Goal: Transaction & Acquisition: Download file/media

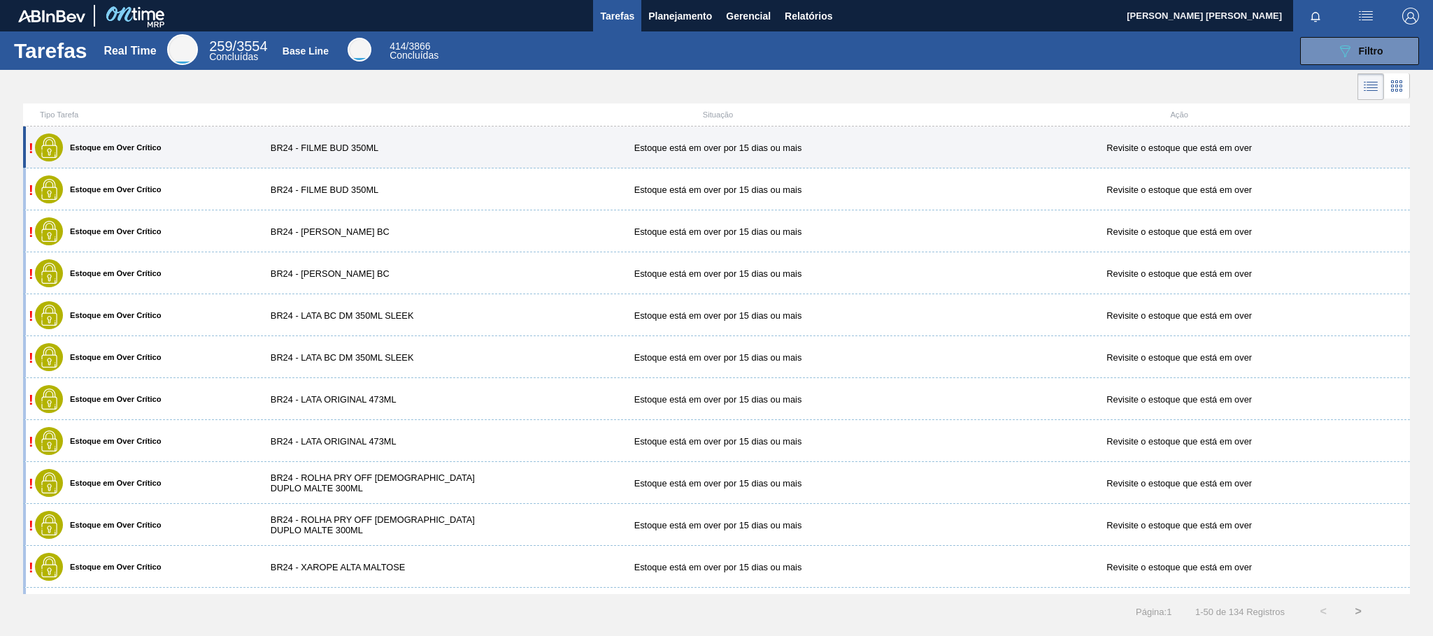
click at [320, 143] on div "! Estoque em Over Crítico BR24 - FILME BUD 350ML Estoque está em over por 15 [P…" at bounding box center [716, 148] width 1387 height 42
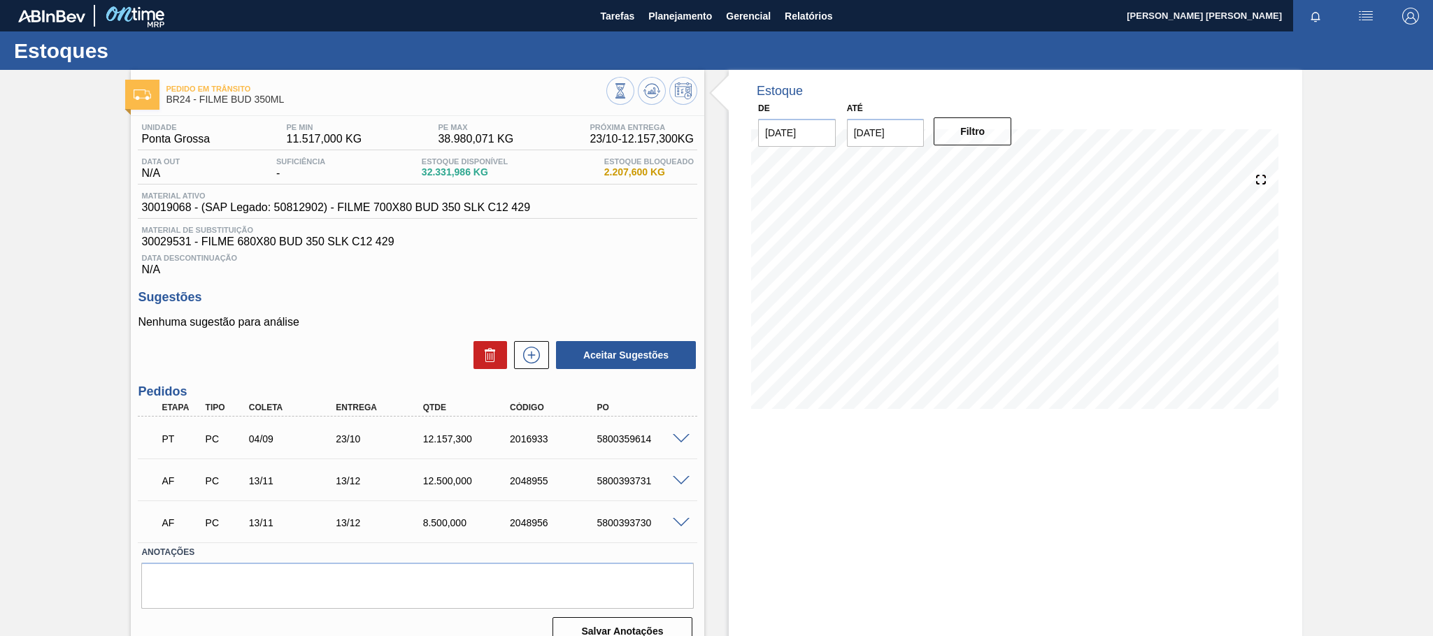
scroll to position [26, 0]
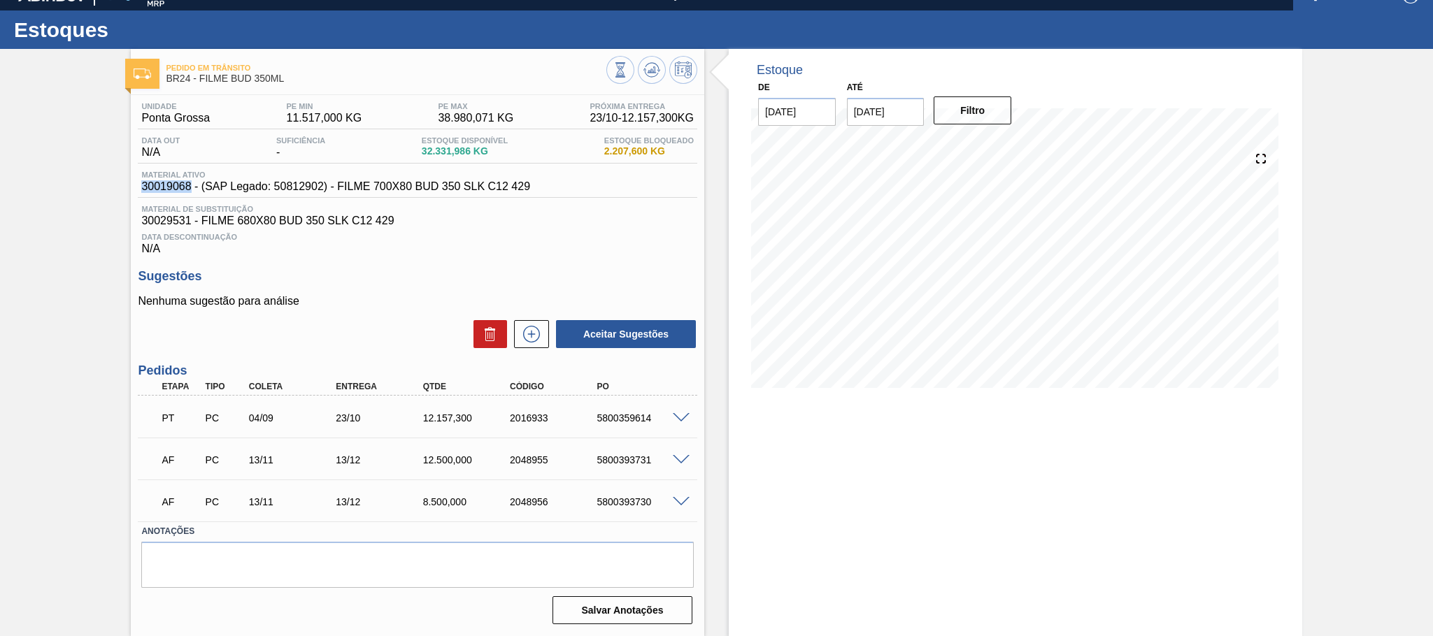
drag, startPoint x: 143, startPoint y: 189, endPoint x: 191, endPoint y: 189, distance: 48.3
click at [191, 189] on span "30019068 - (SAP Legado: 50812902) - FILME 700X80 BUD 350 SLK C12 429" at bounding box center [335, 186] width 389 height 13
copy span "30019068"
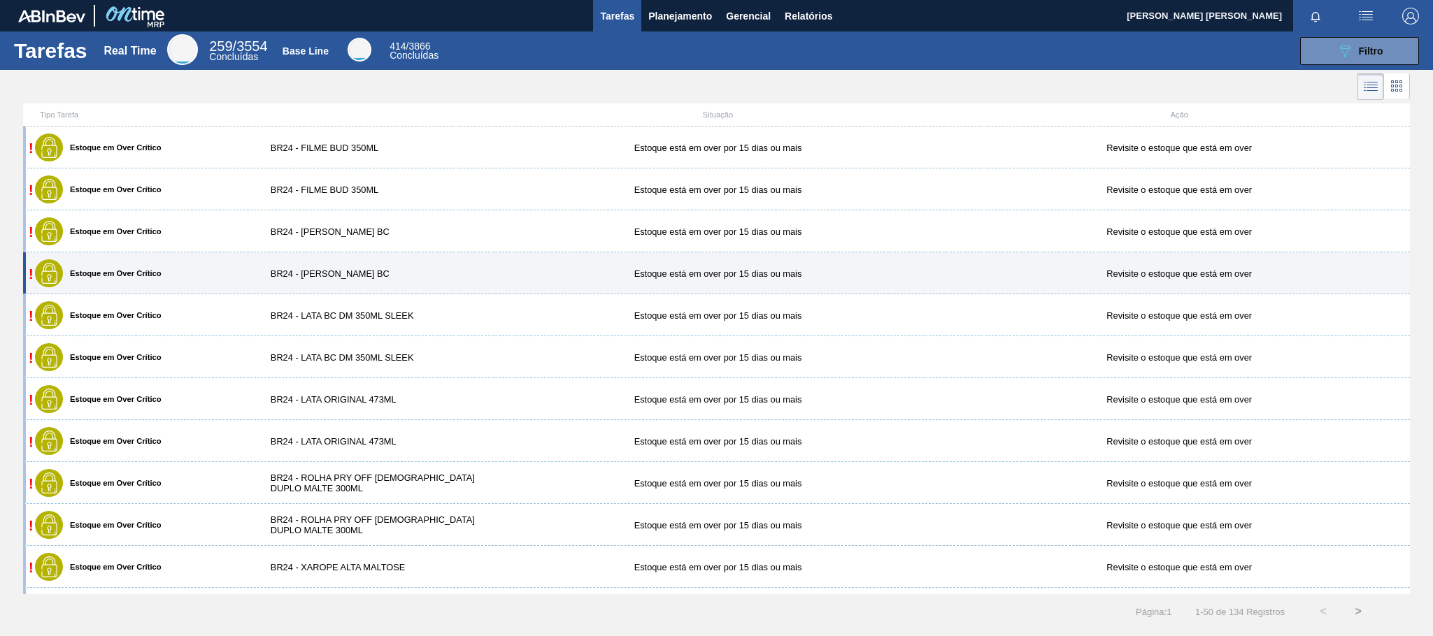
click at [342, 277] on div "BR24 - [PERSON_NAME] BC" at bounding box center [372, 274] width 231 height 10
click at [342, 277] on main "Tarefas Planejamento Gerencial Relatórios [PERSON_NAME] [PERSON_NAME] todas com…" at bounding box center [716, 318] width 1433 height 636
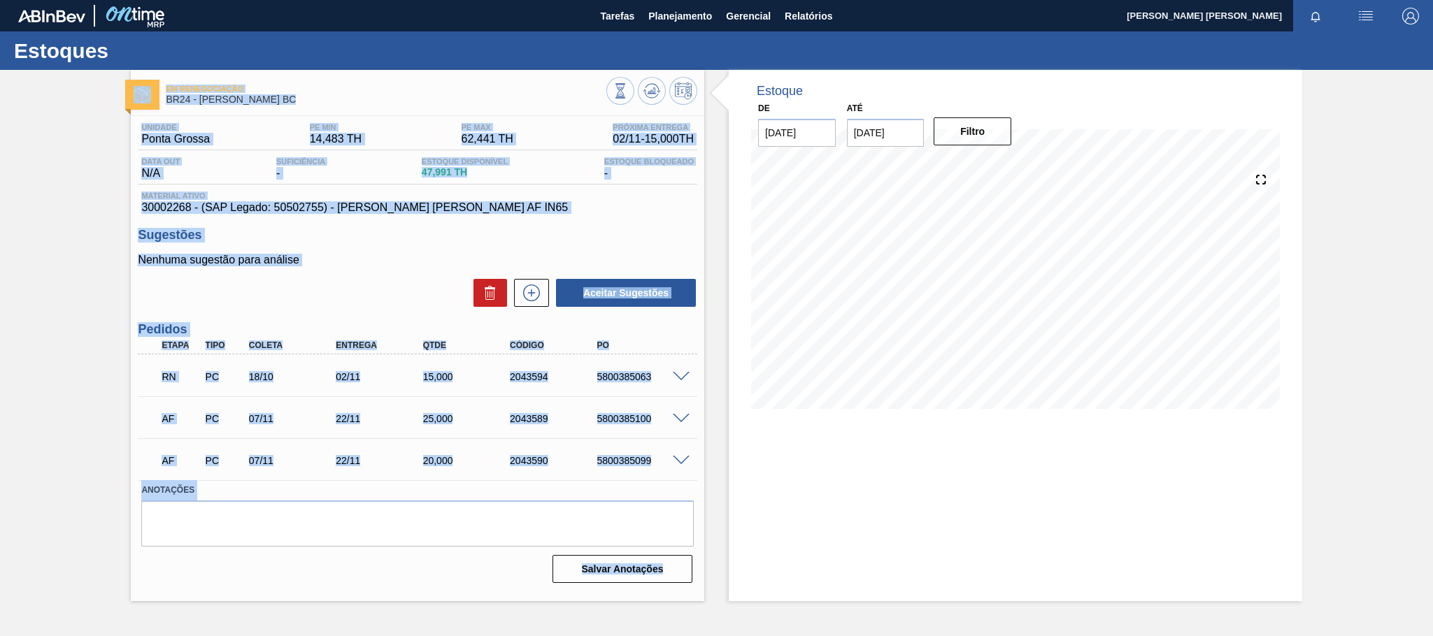
click at [322, 259] on p "Nenhuma sugestão para análise" at bounding box center [417, 260] width 559 height 13
click at [391, 206] on span "30002268 - (SAP Legado: 50502755) - [PERSON_NAME] [PERSON_NAME] AF IN65" at bounding box center [417, 207] width 552 height 13
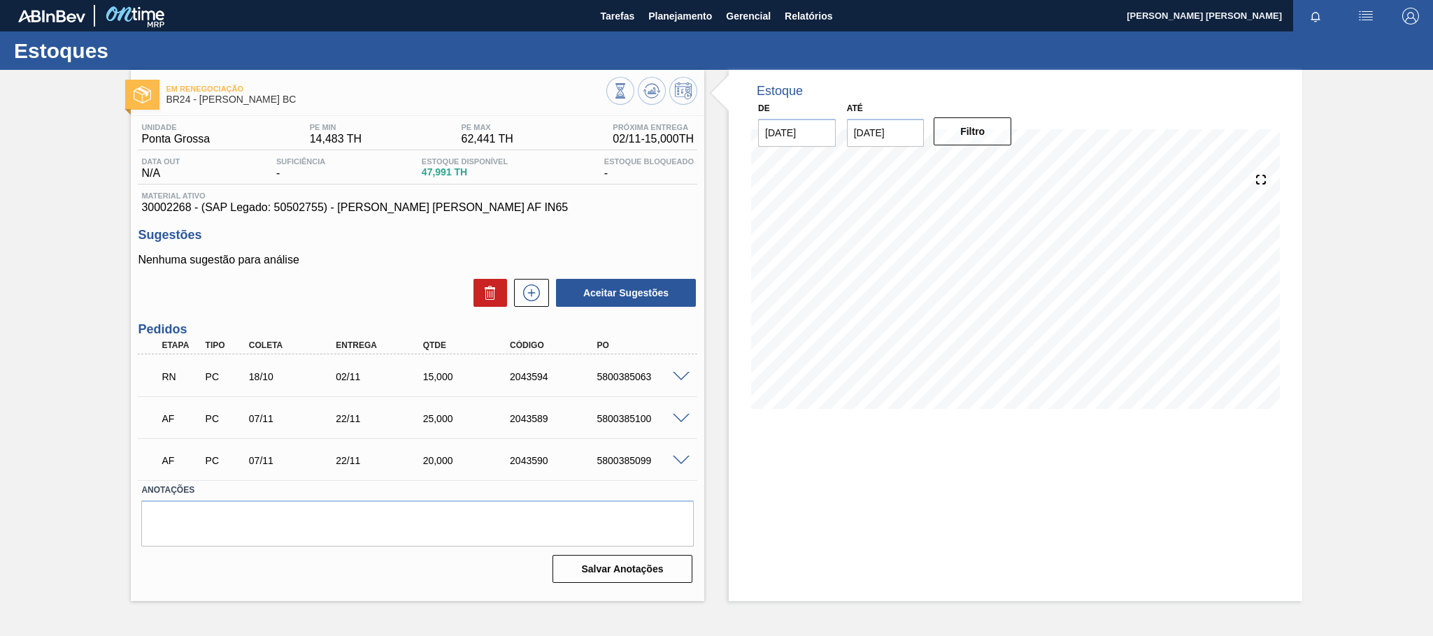
click at [580, 213] on span "30002268 - (SAP Legado: 50502755) - [PERSON_NAME] [PERSON_NAME] AF IN65" at bounding box center [417, 207] width 552 height 13
drag, startPoint x: 141, startPoint y: 208, endPoint x: 192, endPoint y: 214, distance: 50.7
click at [192, 214] on span "30002268 - (SAP Legado: 50502755) - [PERSON_NAME] [PERSON_NAME] AF IN65" at bounding box center [417, 207] width 552 height 13
copy span "30002268"
click at [715, 17] on button "Planejamento" at bounding box center [680, 15] width 78 height 31
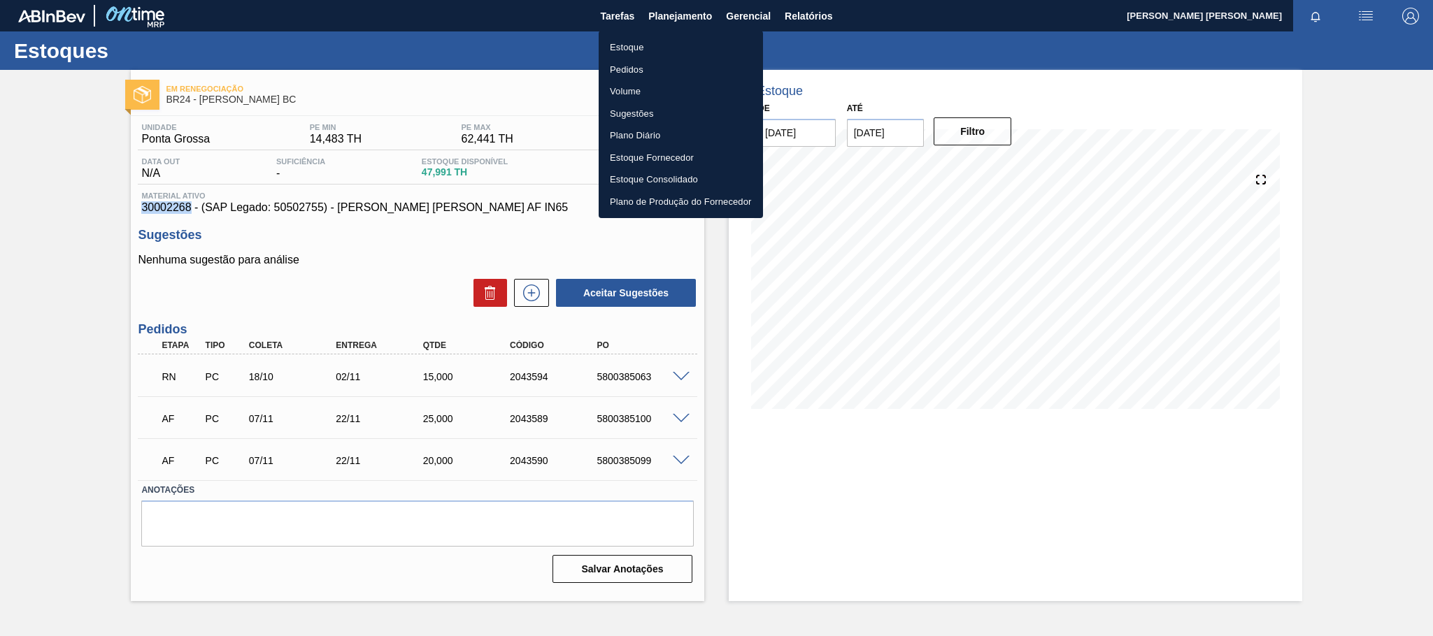
click at [643, 68] on li "Pedidos" at bounding box center [681, 70] width 164 height 22
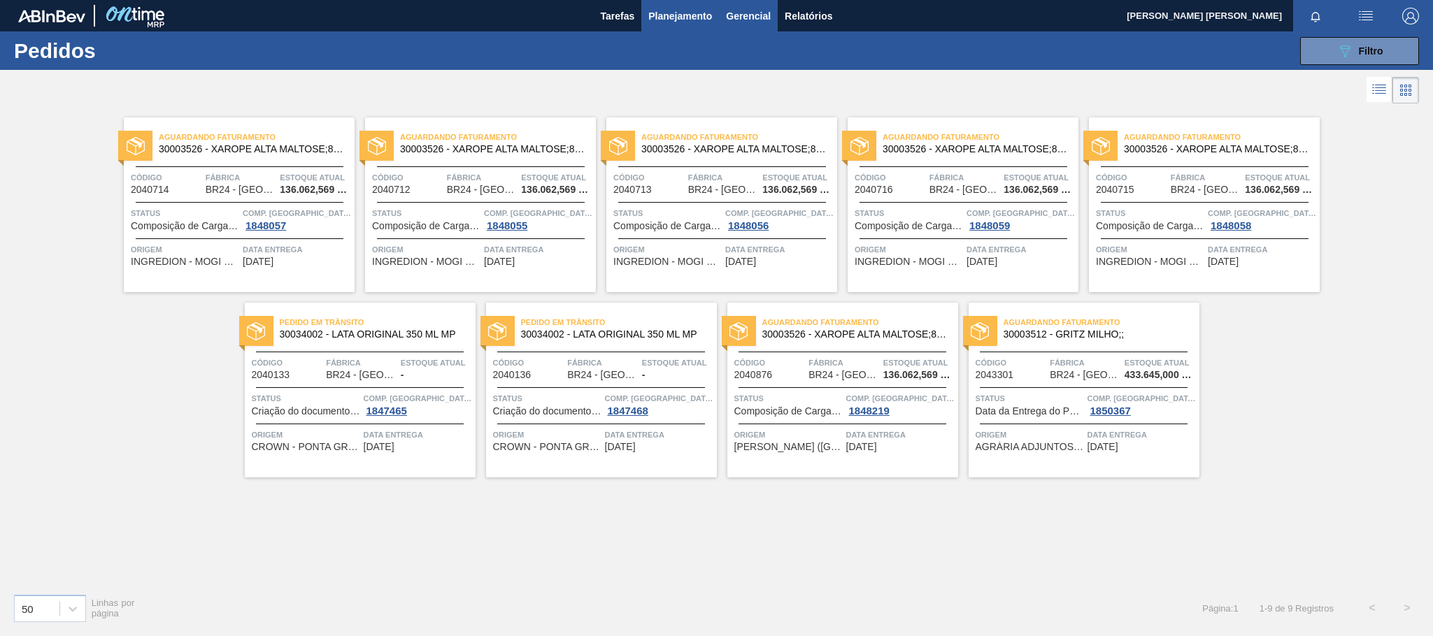
click at [743, 17] on span "Gerencial" at bounding box center [748, 16] width 45 height 17
click at [810, 20] on div at bounding box center [716, 318] width 1433 height 636
drag, startPoint x: 747, startPoint y: 17, endPoint x: 753, endPoint y: 36, distance: 19.9
click at [747, 17] on span "Gerencial" at bounding box center [748, 16] width 45 height 17
click at [739, 65] on li "Itens Críticos" at bounding box center [748, 70] width 101 height 22
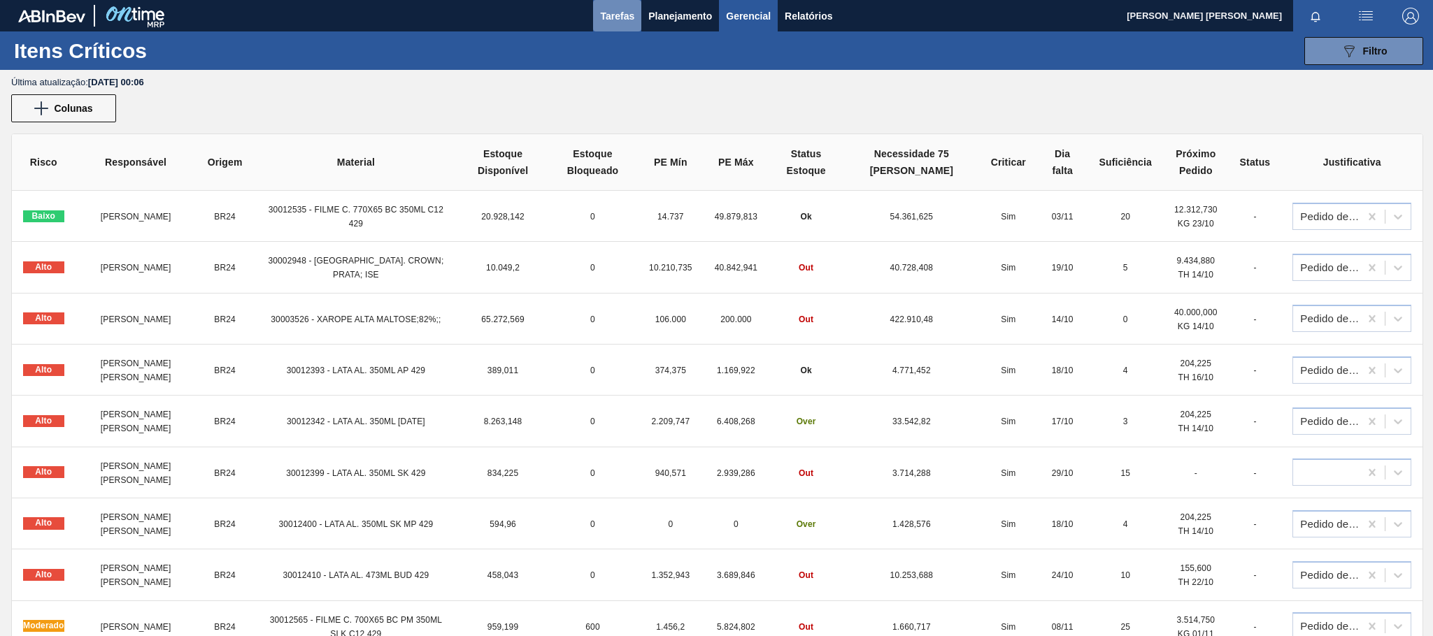
click at [636, 20] on button "Tarefas" at bounding box center [617, 15] width 48 height 31
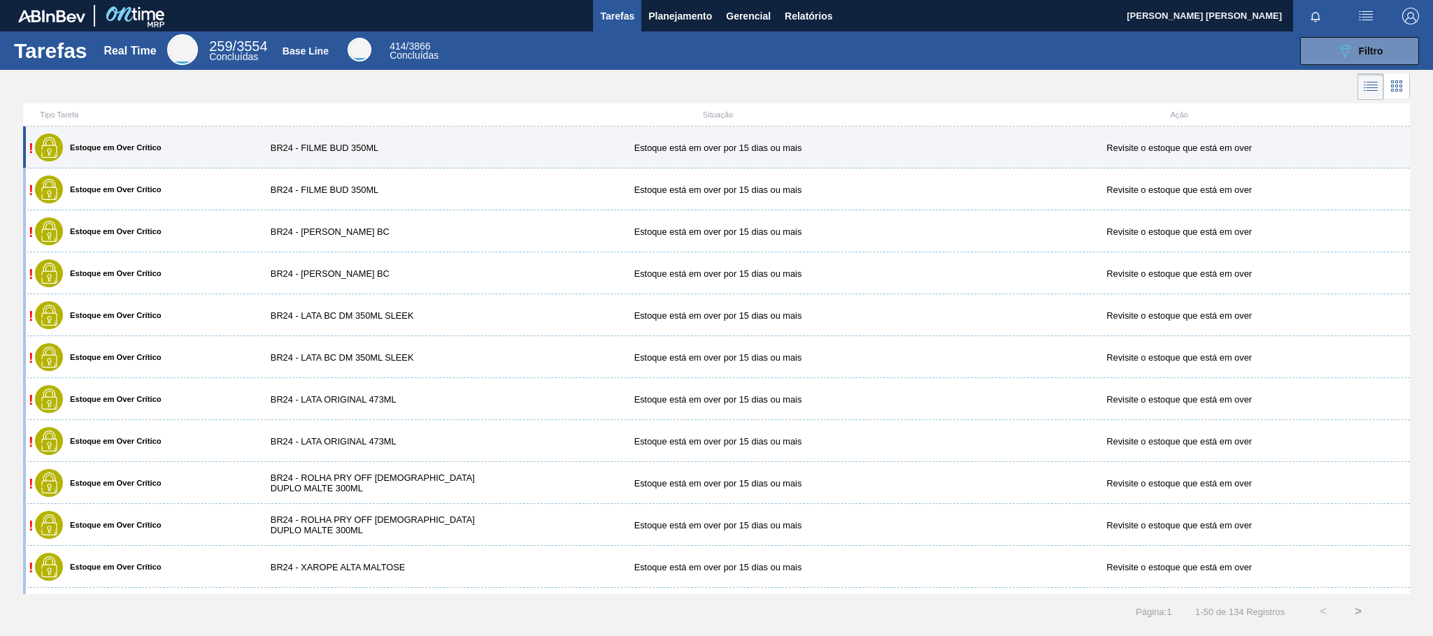
click at [449, 153] on div "BR24 - FILME BUD 350ML" at bounding box center [372, 148] width 231 height 10
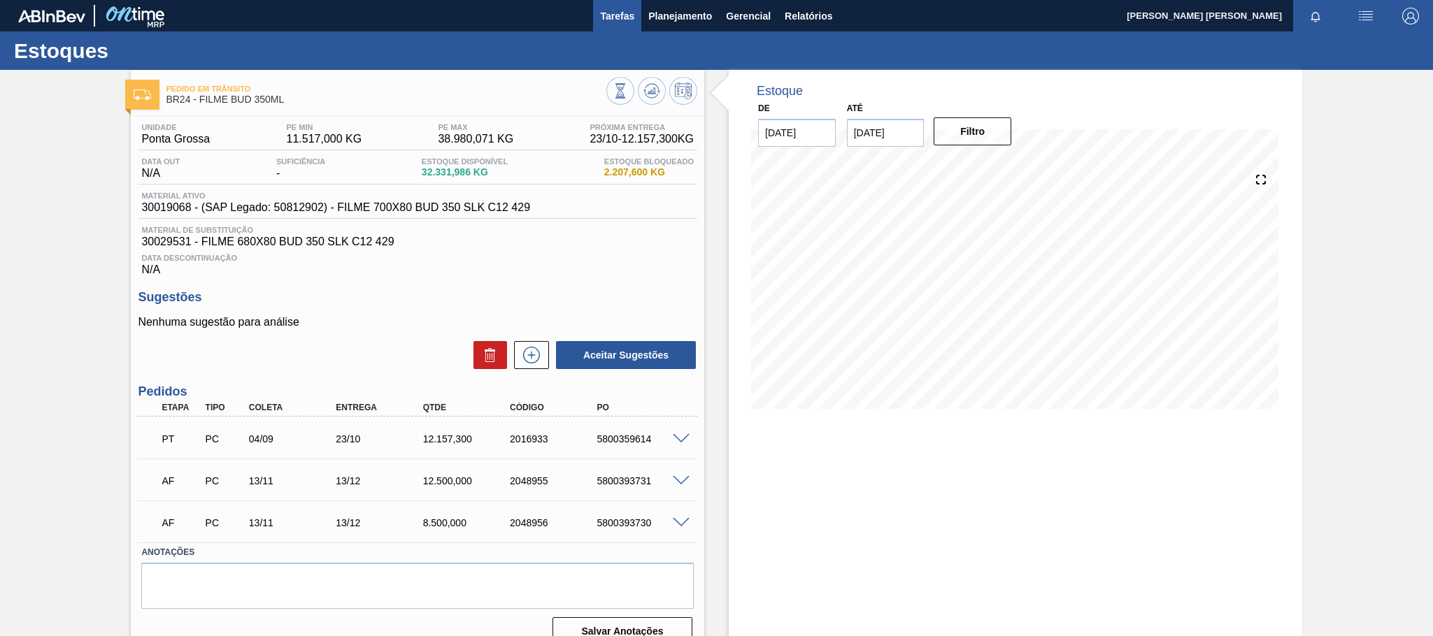
click at [617, 15] on span "Tarefas" at bounding box center [617, 16] width 34 height 17
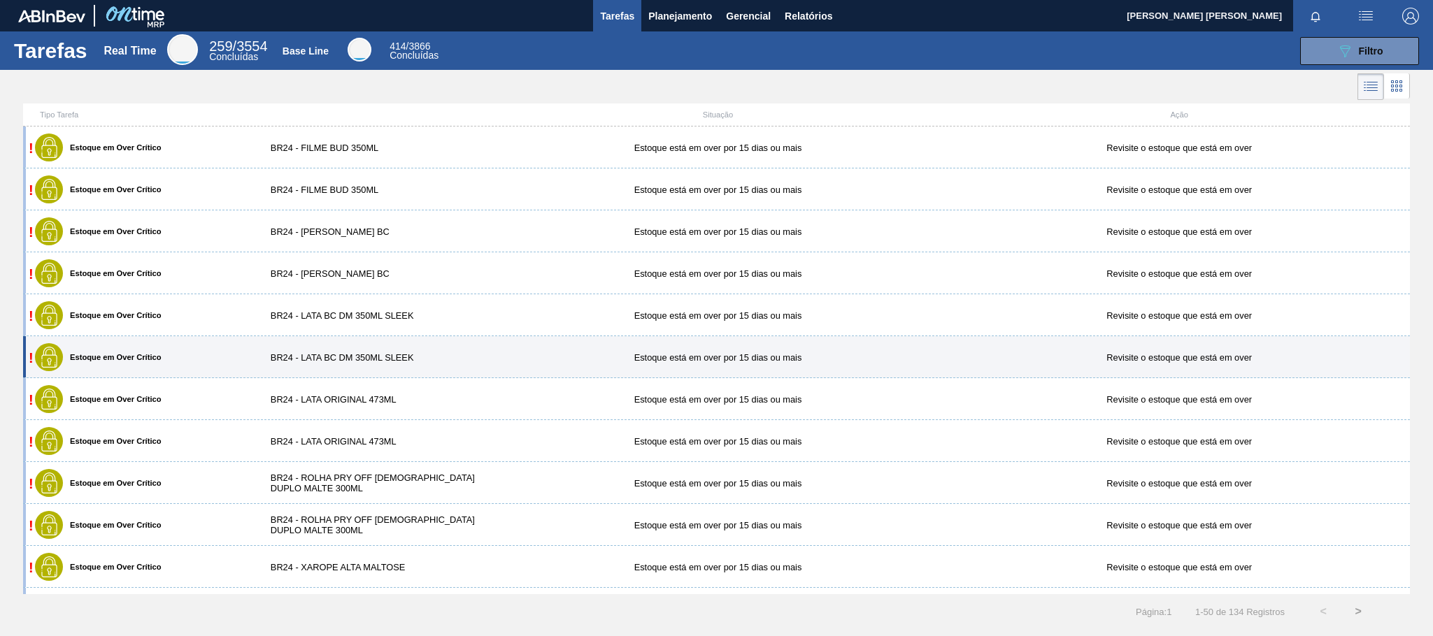
click at [401, 363] on div "BR24 - LATA BC DM 350ML SLEEK" at bounding box center [372, 357] width 231 height 10
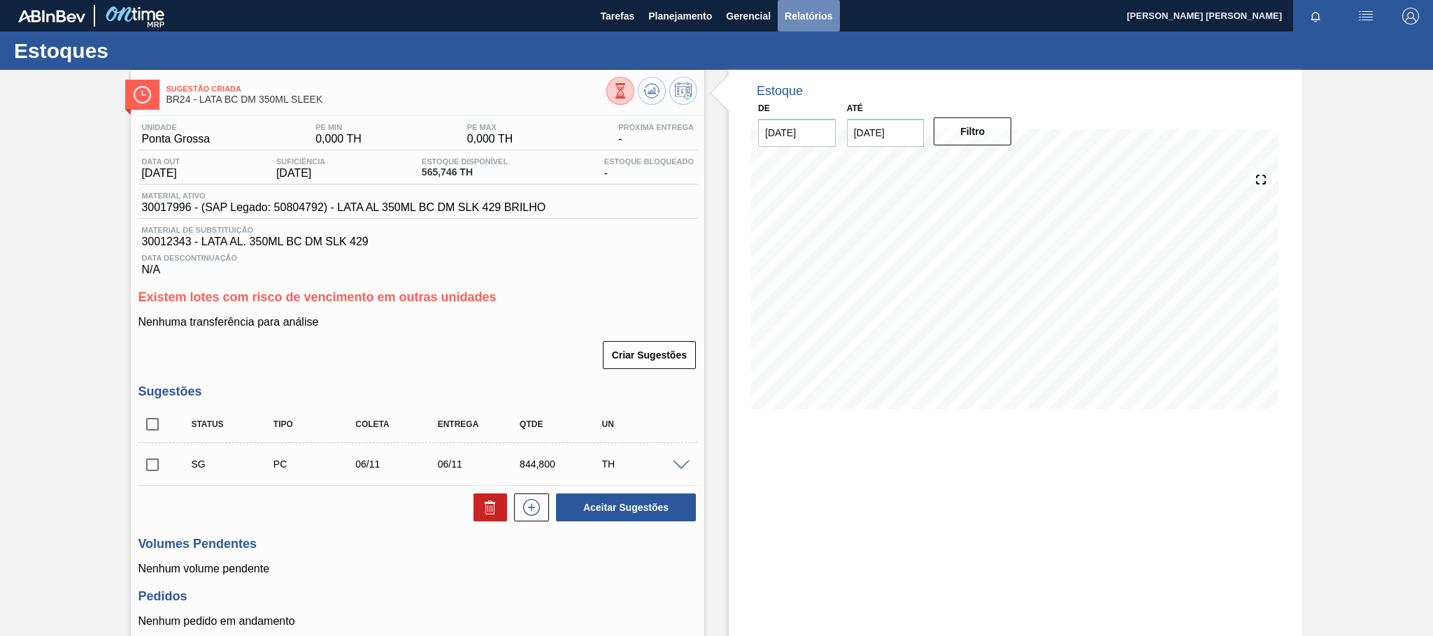
click at [793, 9] on span "Relatórios" at bounding box center [809, 16] width 48 height 17
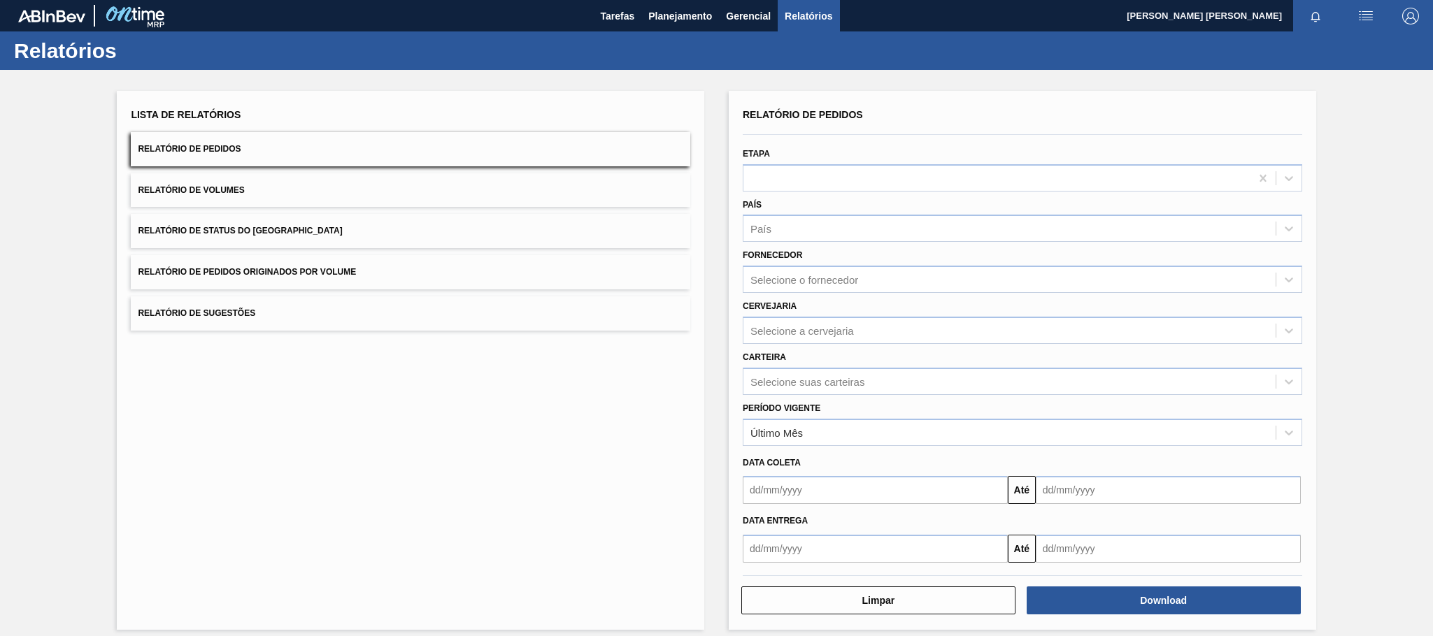
click at [892, 504] on div "Data Entrega Até" at bounding box center [1022, 533] width 571 height 59
click at [860, 495] on input "text" at bounding box center [875, 490] width 265 height 28
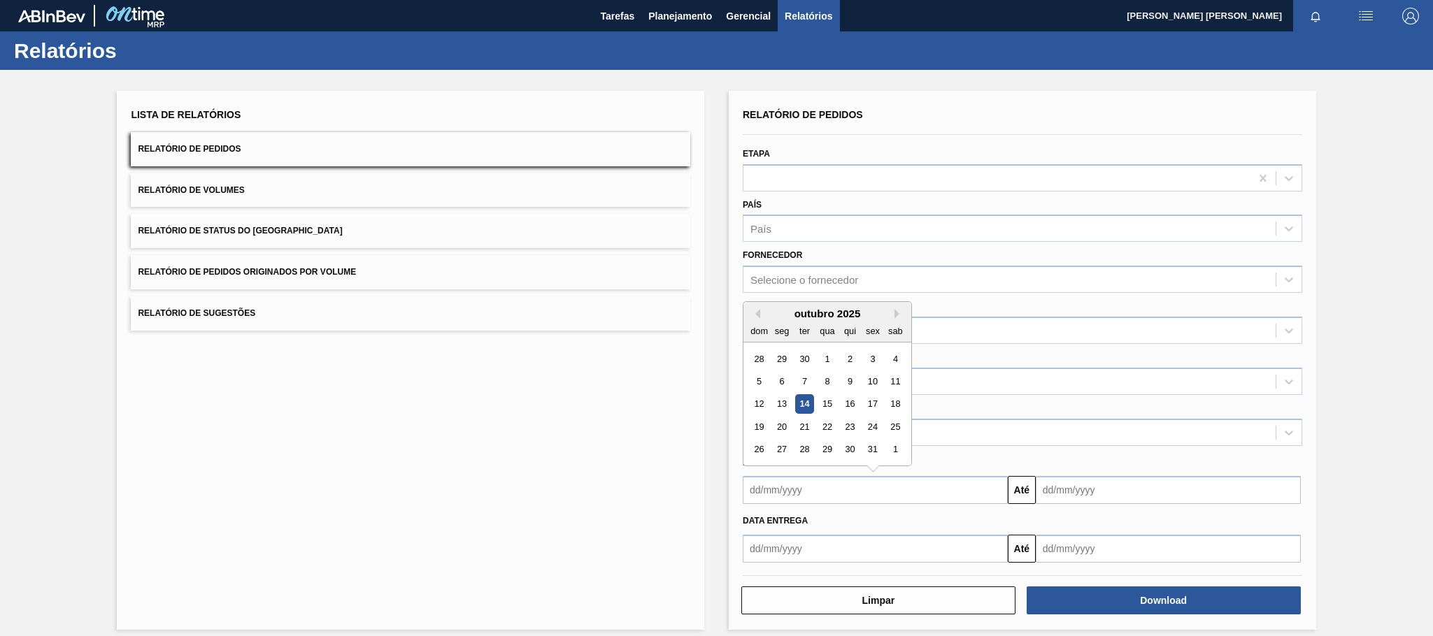
click at [795, 401] on div "14" at bounding box center [804, 404] width 19 height 19
type input "[DATE]"
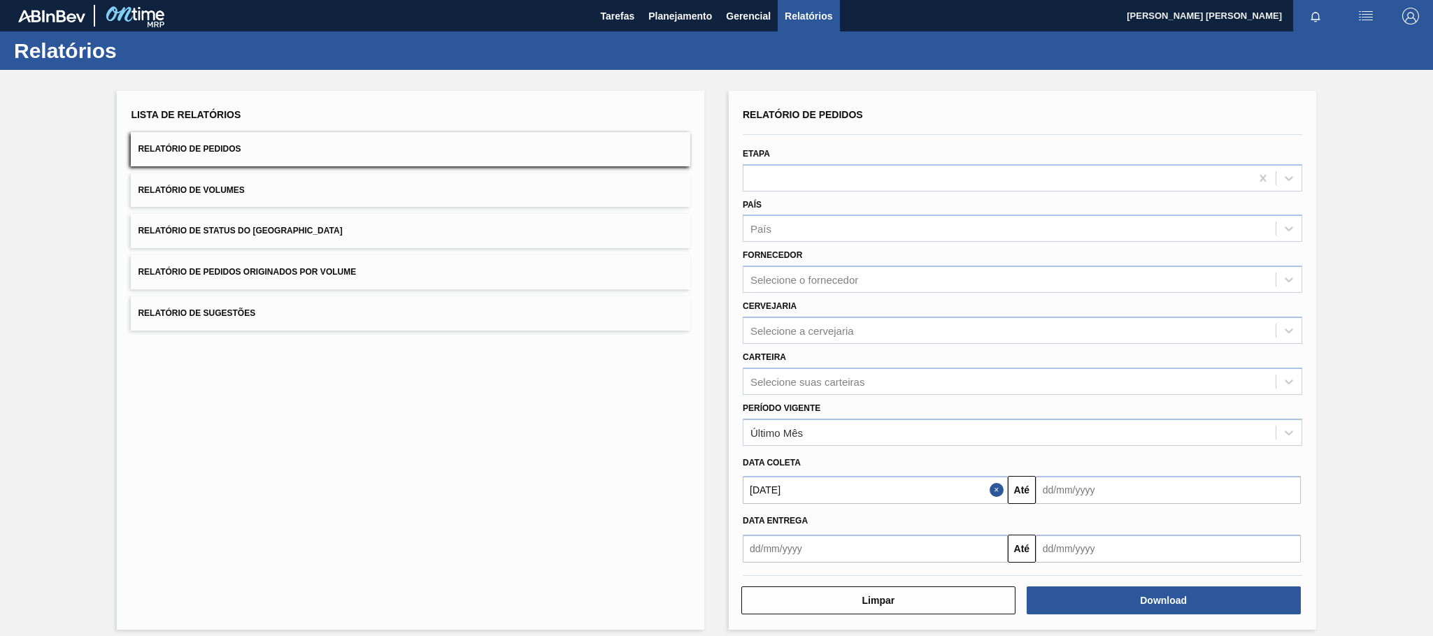
click at [1072, 485] on input "text" at bounding box center [1168, 490] width 265 height 28
click at [1166, 450] on div "31" at bounding box center [1165, 450] width 19 height 19
type input "[DATE]"
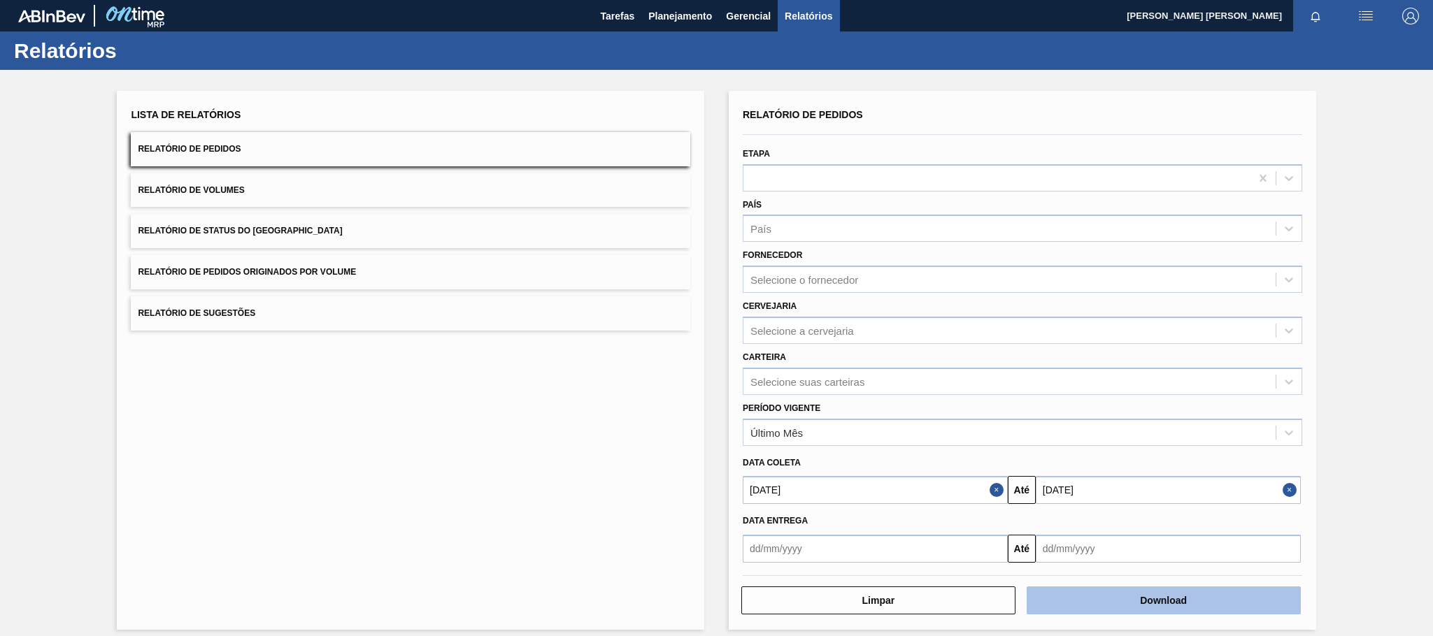
click at [1177, 599] on button "Download" at bounding box center [1163, 601] width 274 height 28
